Goal: Task Accomplishment & Management: Understand process/instructions

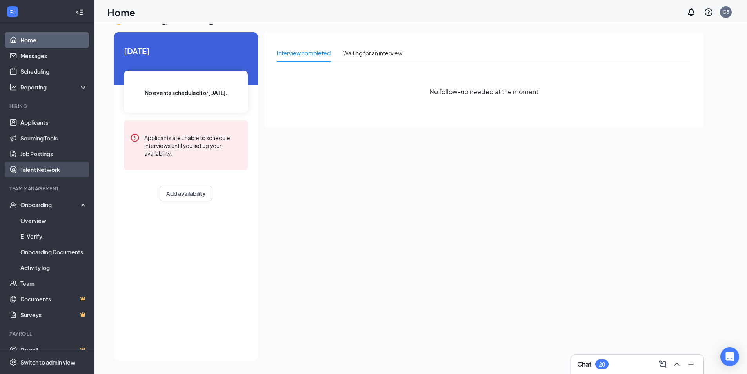
scroll to position [16, 0]
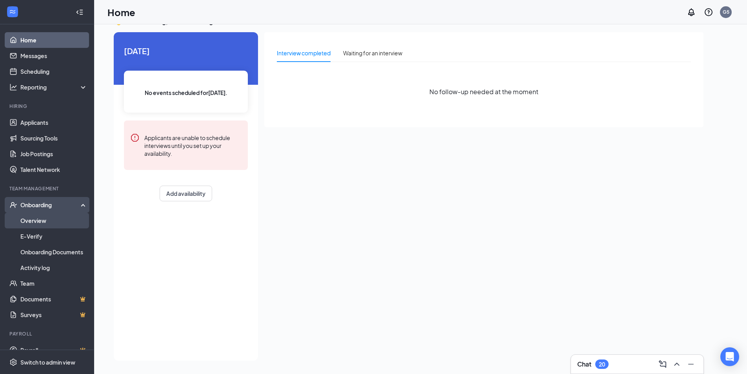
click at [38, 219] on link "Overview" at bounding box center [53, 221] width 67 height 16
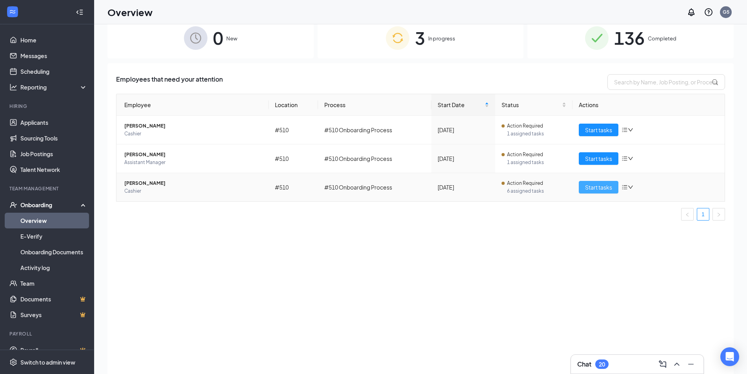
click at [601, 186] on span "Start tasks" at bounding box center [598, 187] width 27 height 9
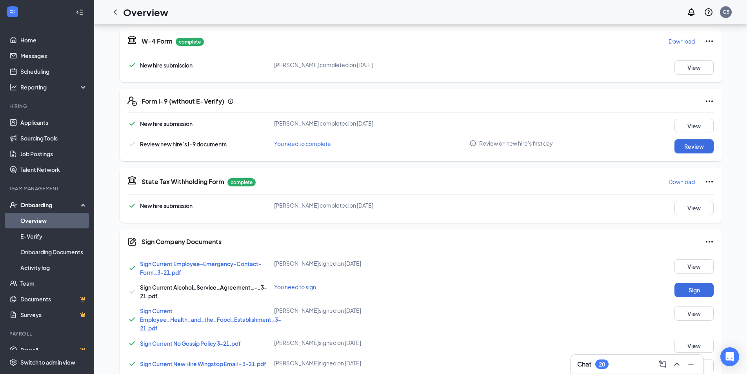
scroll to position [196, 0]
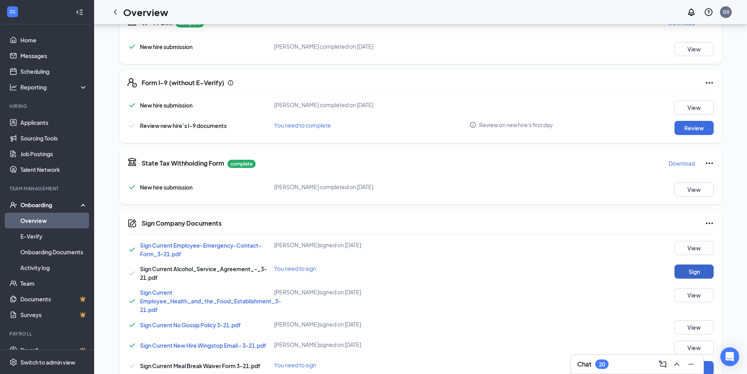
click at [693, 269] on button "Sign" at bounding box center [694, 271] width 39 height 14
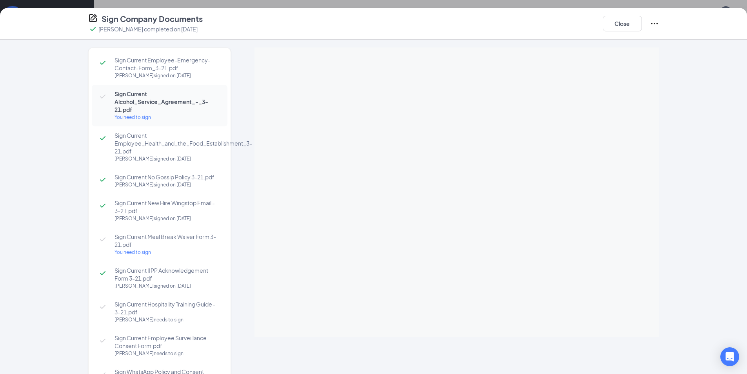
click at [147, 252] on div "You need to sign" at bounding box center [167, 252] width 105 height 8
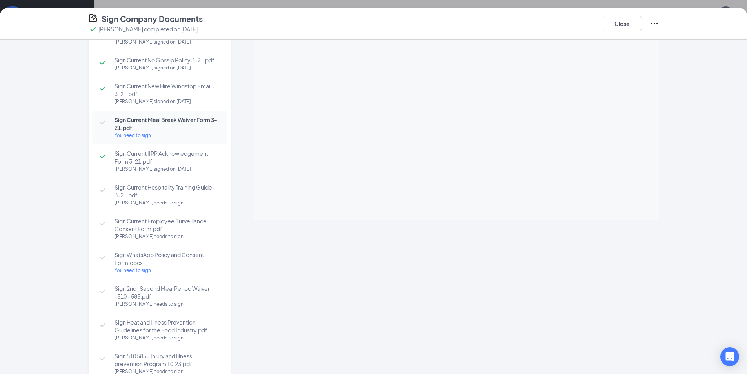
scroll to position [118, 0]
click at [142, 271] on div "You need to sign" at bounding box center [167, 270] width 105 height 8
click at [148, 132] on div "You need to sign" at bounding box center [167, 135] width 105 height 8
click at [138, 137] on div "You need to sign" at bounding box center [167, 135] width 105 height 8
click at [155, 134] on div "You need to sign" at bounding box center [167, 135] width 105 height 8
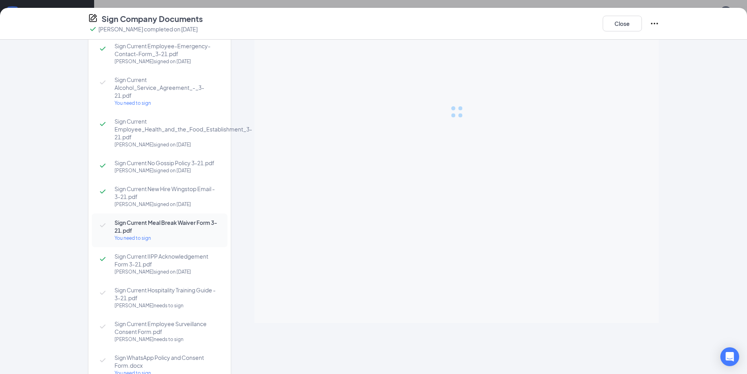
scroll to position [0, 0]
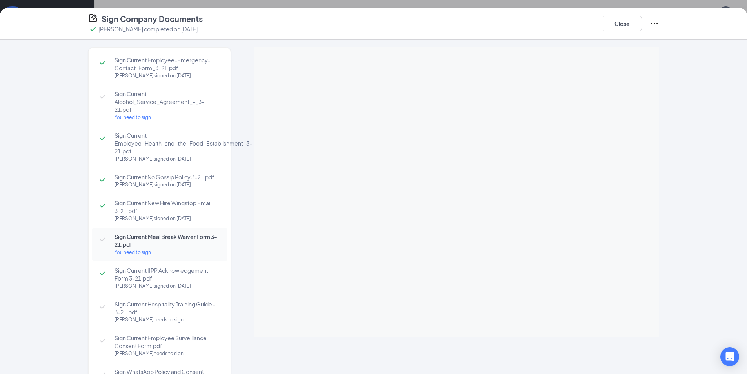
click at [140, 116] on div "You need to sign" at bounding box center [167, 117] width 105 height 8
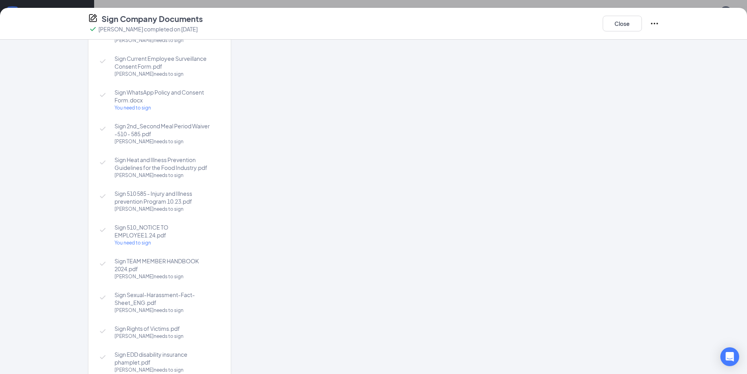
scroll to position [235, 0]
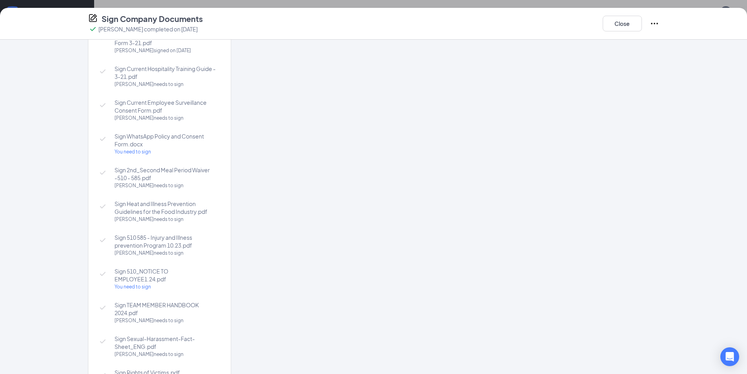
click at [144, 154] on div "You need to sign" at bounding box center [167, 152] width 105 height 8
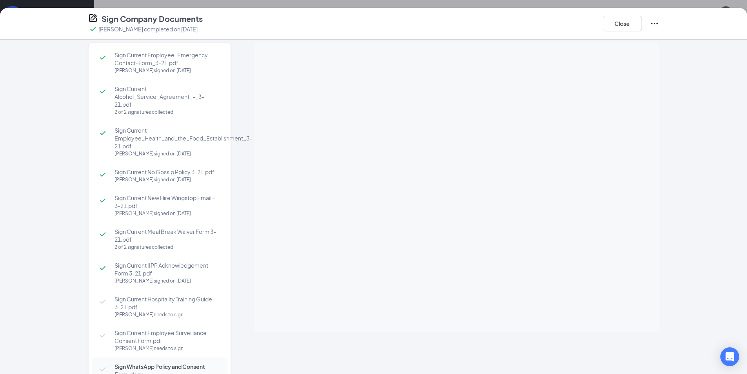
scroll to position [0, 0]
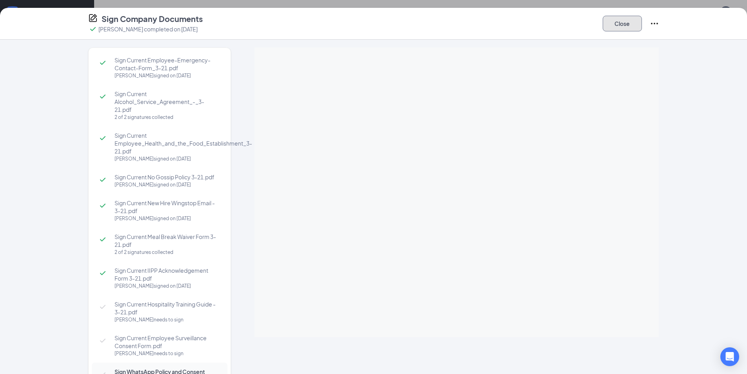
click at [626, 24] on button "Close" at bounding box center [622, 24] width 39 height 16
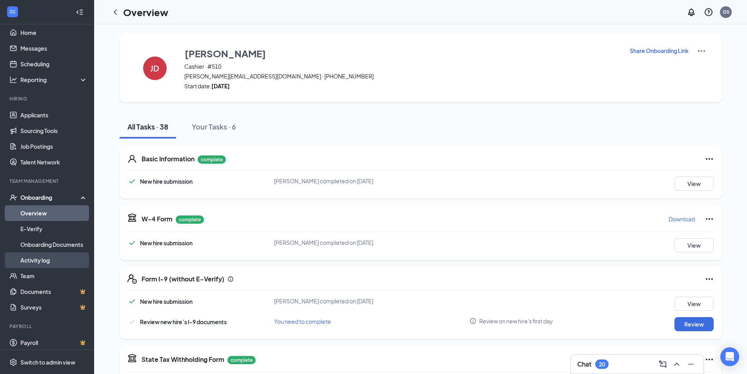
scroll to position [11, 0]
